Goal: Task Accomplishment & Management: Manage account settings

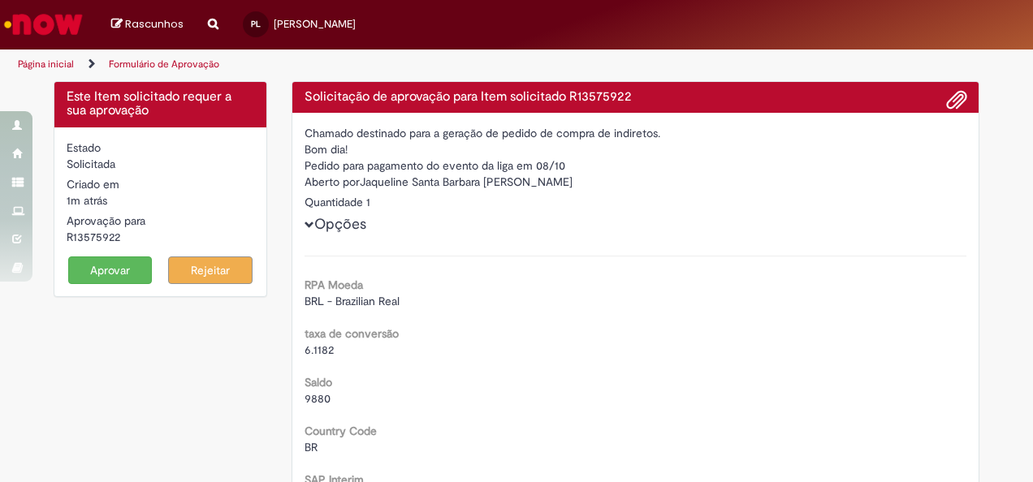
click at [140, 273] on button "Aprovar" at bounding box center [110, 271] width 84 height 28
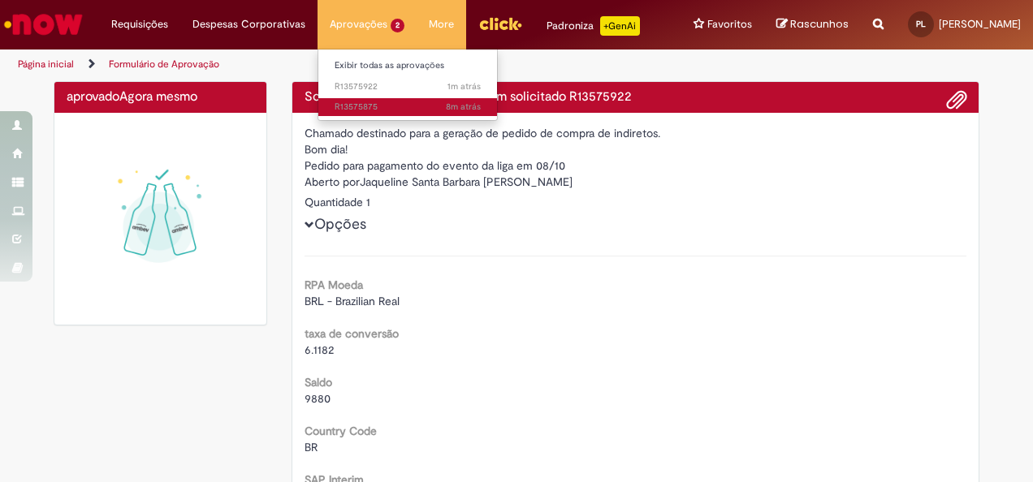
click at [354, 100] on link "8m atrás 8 minutos atrás R13575875" at bounding box center [407, 107] width 179 height 18
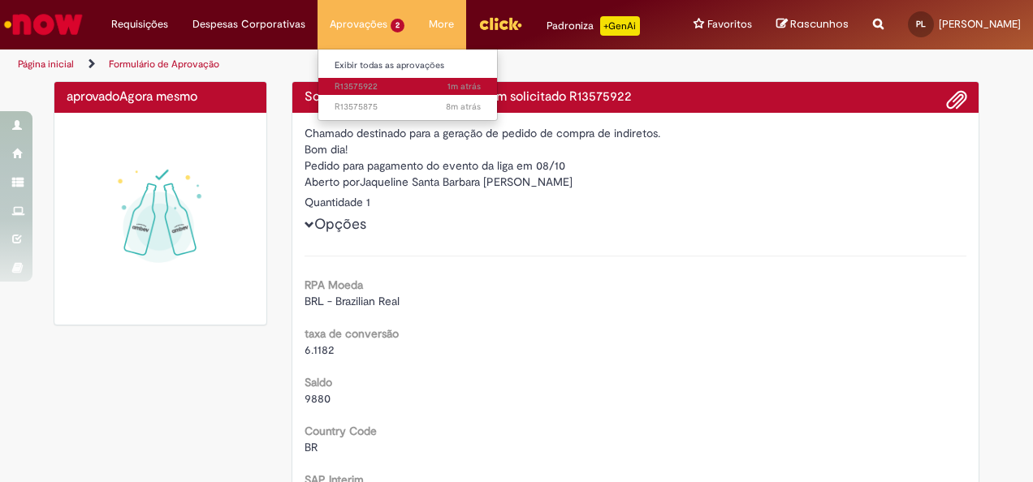
click at [351, 78] on link "1m atrás 1m atrás R13575922" at bounding box center [407, 87] width 179 height 18
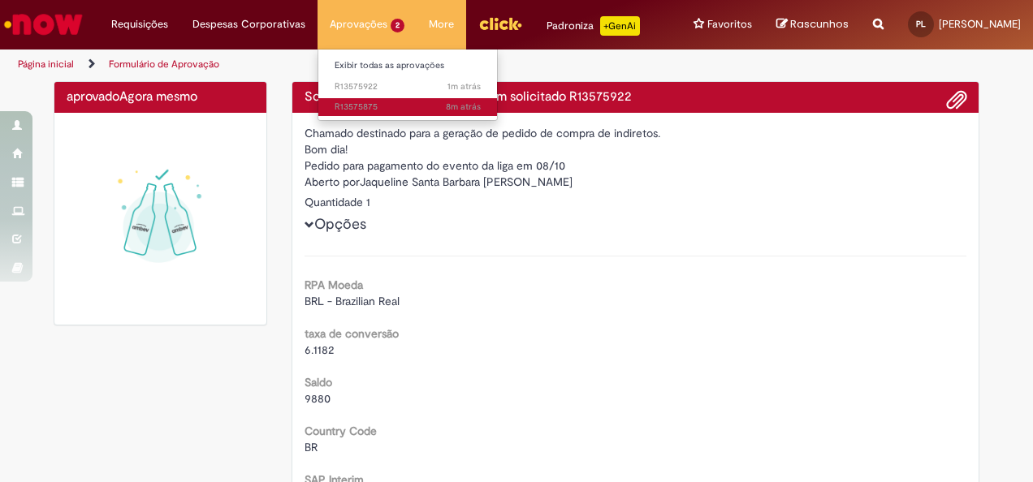
click at [362, 102] on span "8m atrás 8 minutos atrás R13575875" at bounding box center [407, 107] width 146 height 13
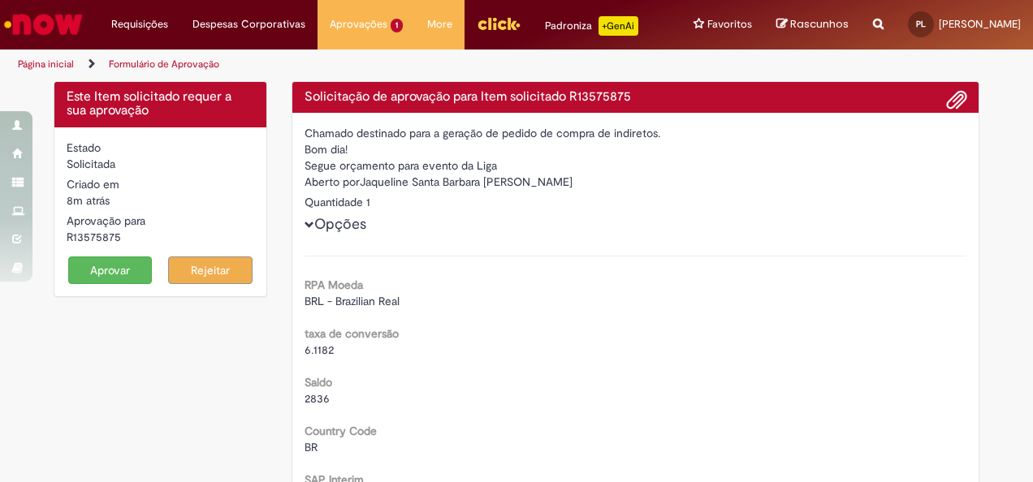
click at [133, 259] on button "Aprovar" at bounding box center [110, 271] width 84 height 28
